Goal: Find specific page/section: Find specific page/section

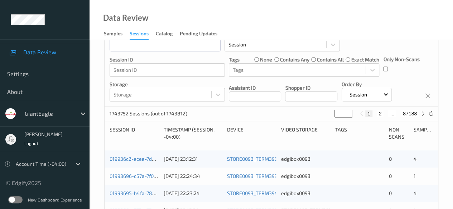
scroll to position [36, 0]
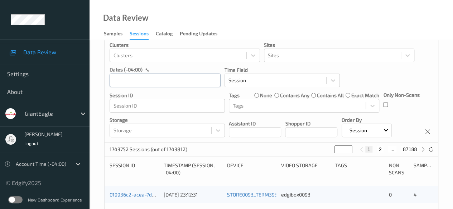
click at [150, 79] on input "text" at bounding box center [165, 81] width 111 height 14
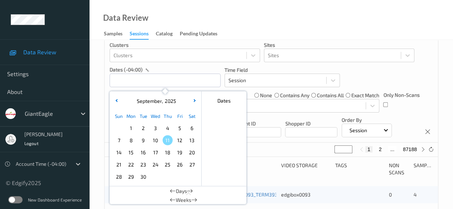
click at [132, 139] on span "8" at bounding box center [131, 140] width 10 height 10
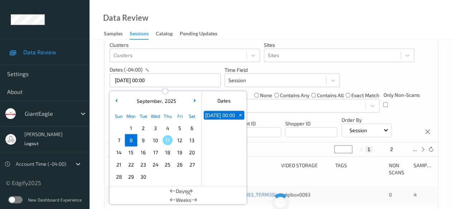
click at [132, 141] on span "8" at bounding box center [131, 140] width 10 height 10
type input "[DATE] 00:00 -> [DATE] 23:59"
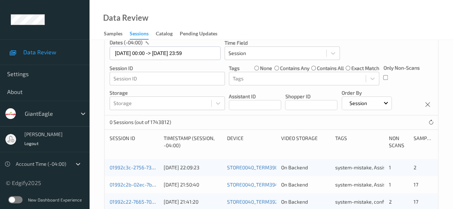
scroll to position [63, 0]
click at [365, 123] on icon at bounding box center [430, 122] width 5 height 5
click at [365, 122] on icon at bounding box center [430, 122] width 5 height 5
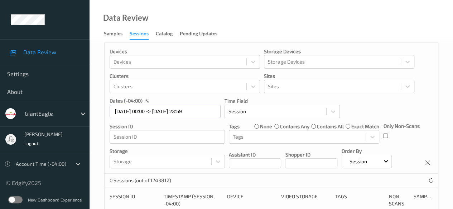
scroll to position [0, 0]
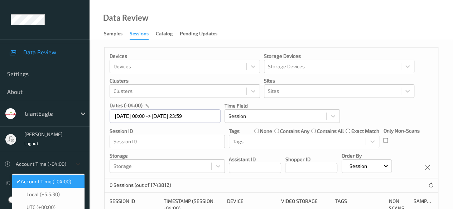
click at [78, 163] on div at bounding box center [78, 164] width 13 height 13
click at [69, 182] on span "Account Time (-04:00)" at bounding box center [46, 181] width 50 height 7
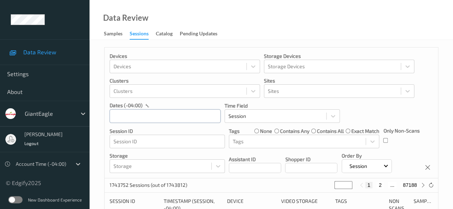
click at [148, 118] on input "text" at bounding box center [165, 117] width 111 height 14
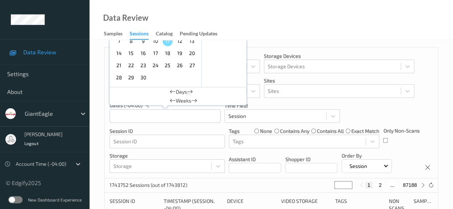
click at [130, 44] on span "8" at bounding box center [131, 41] width 10 height 10
type input "[DATE] 00:00 -> [DATE] 23:59"
click at [222, 127] on div "Session ID Session ID" at bounding box center [167, 137] width 115 height 21
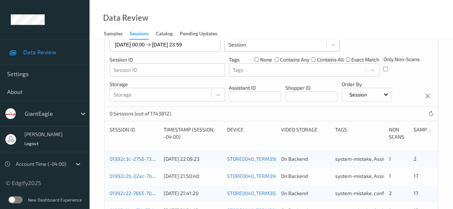
scroll to position [107, 0]
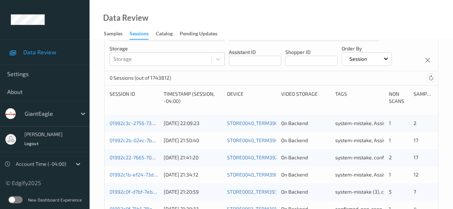
click at [431, 78] on icon at bounding box center [430, 78] width 5 height 5
click at [430, 78] on icon at bounding box center [430, 78] width 5 height 5
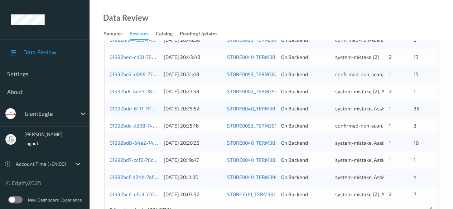
scroll to position [385, 0]
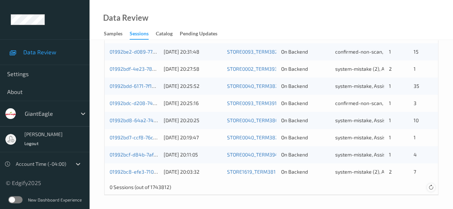
click at [432, 187] on icon at bounding box center [430, 187] width 5 height 5
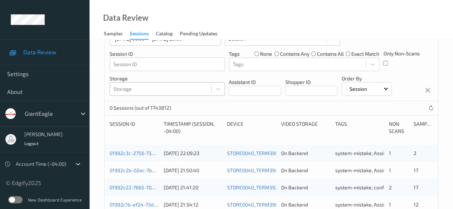
scroll to position [63, 0]
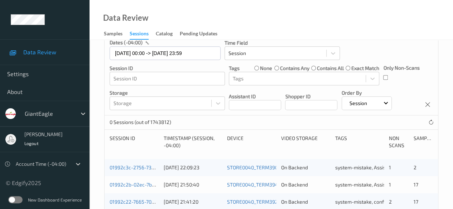
click at [171, 3] on div "Data Review Samples Sessions Catalog Pending Updates" at bounding box center [271, 20] width 363 height 40
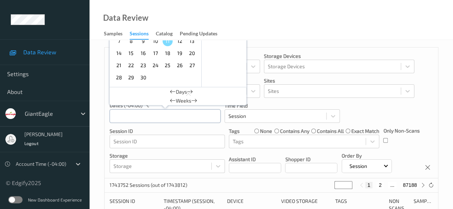
click at [156, 118] on input "text" at bounding box center [165, 117] width 111 height 14
click at [131, 44] on span "8" at bounding box center [131, 41] width 10 height 10
type input "[DATE] 00:00 -> [DATE] 23:59"
click at [222, 126] on div "Devices Devices Storage Devices Storage Devices Clusters Clusters Sites Sites d…" at bounding box center [271, 113] width 333 height 131
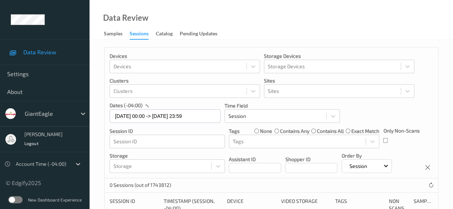
click at [392, 166] on div "Session" at bounding box center [367, 167] width 50 height 14
click at [391, 187] on p "Session" at bounding box center [366, 185] width 49 height 13
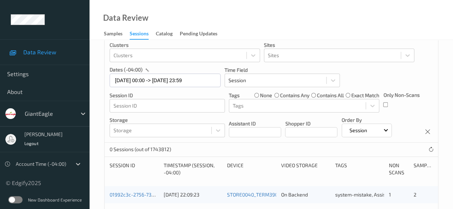
scroll to position [72, 0]
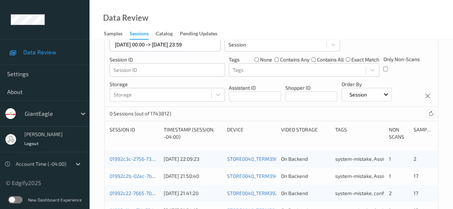
click at [432, 114] on icon at bounding box center [430, 113] width 5 height 5
click at [432, 116] on icon at bounding box center [430, 113] width 5 height 5
click at [390, 114] on div "0 Sessions (out of 1743812)" at bounding box center [271, 114] width 333 height 14
click at [429, 116] on icon at bounding box center [430, 113] width 5 height 5
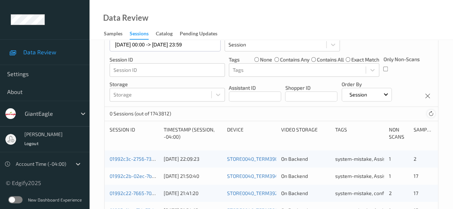
click at [432, 115] on icon at bounding box center [430, 113] width 5 height 5
click at [301, 116] on div "0 Sessions (out of 1743812)" at bounding box center [271, 114] width 333 height 14
click at [339, 115] on div "0 Sessions (out of 1743812)" at bounding box center [271, 114] width 333 height 14
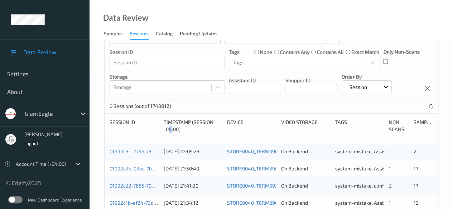
scroll to position [36, 0]
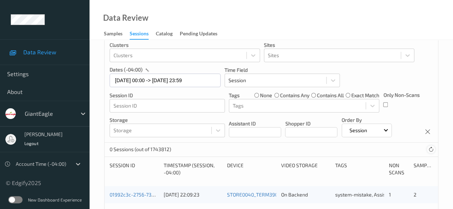
click at [432, 150] on icon at bounding box center [430, 149] width 5 height 5
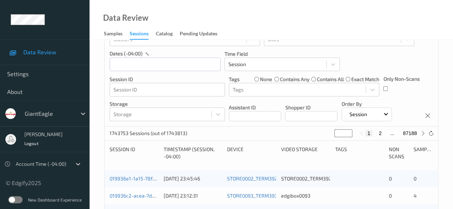
scroll to position [36, 0]
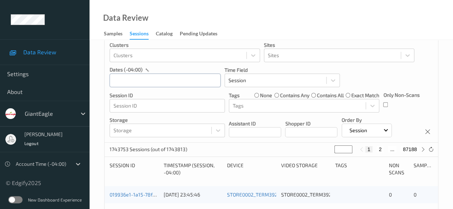
click at [156, 82] on input "text" at bounding box center [165, 81] width 111 height 14
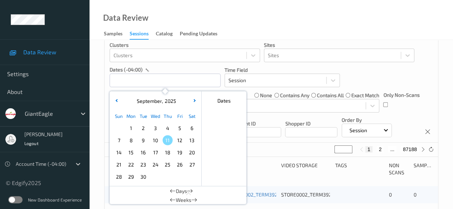
click at [130, 139] on span "8" at bounding box center [131, 140] width 10 height 10
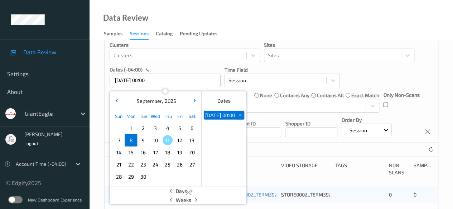
click at [131, 141] on span "8" at bounding box center [131, 140] width 10 height 10
type input "[DATE] 00:00 -> [DATE] 23:59"
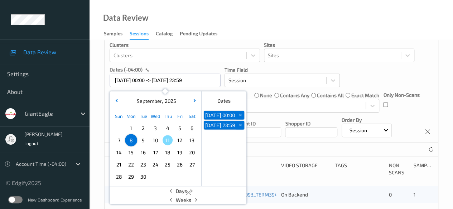
click at [255, 168] on div "Device" at bounding box center [251, 169] width 49 height 14
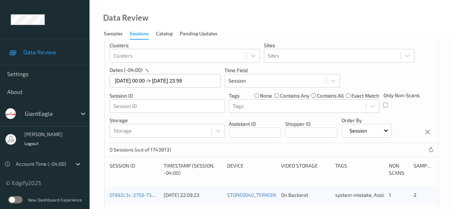
scroll to position [0, 0]
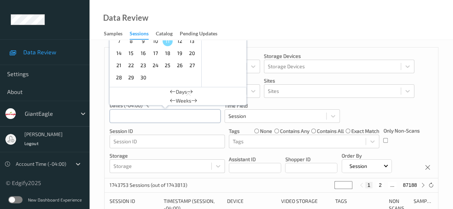
click at [151, 118] on input "text" at bounding box center [165, 117] width 111 height 14
click at [132, 43] on span "8" at bounding box center [131, 41] width 10 height 10
type input "[DATE] 00:00 -> [DATE] 23:59"
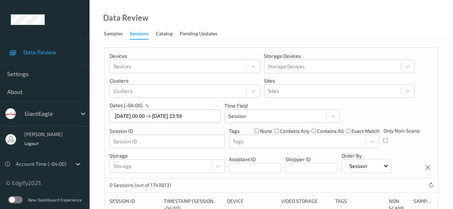
scroll to position [36, 0]
